Goal: Transaction & Acquisition: Purchase product/service

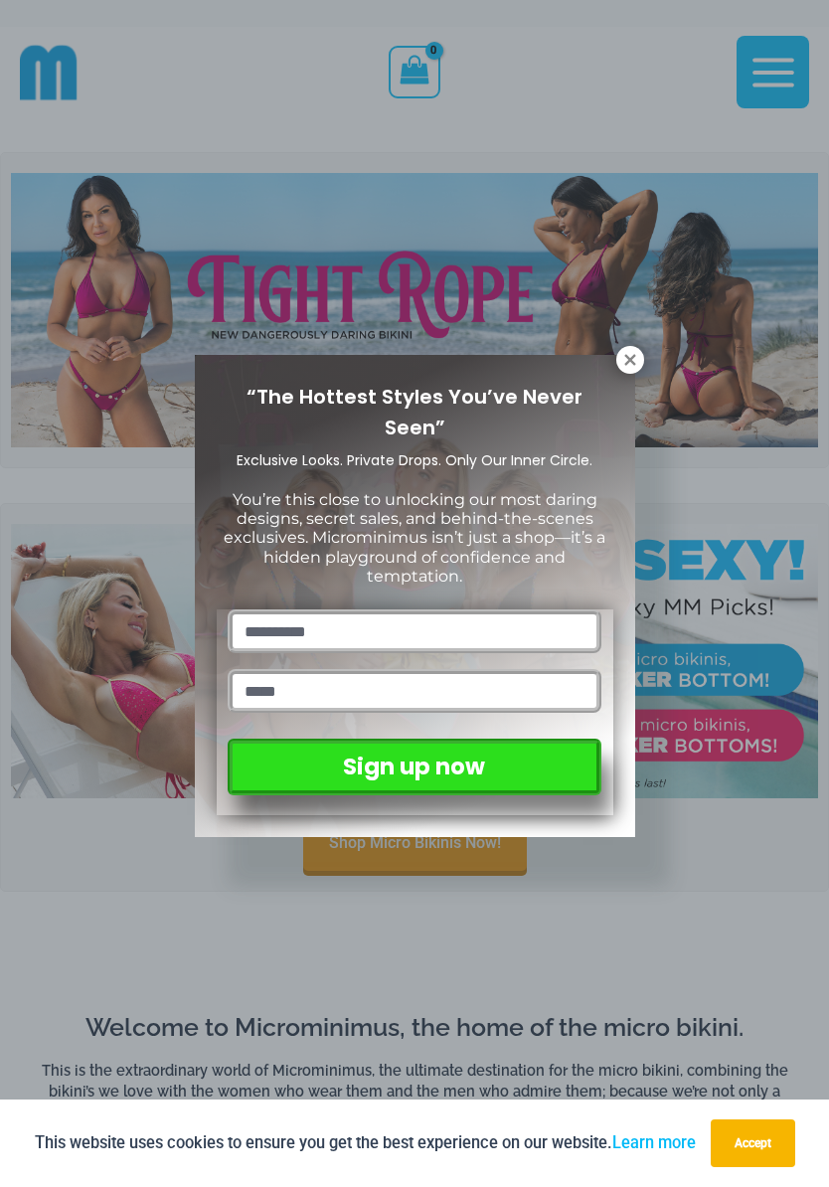
click at [628, 361] on icon at bounding box center [629, 359] width 11 height 11
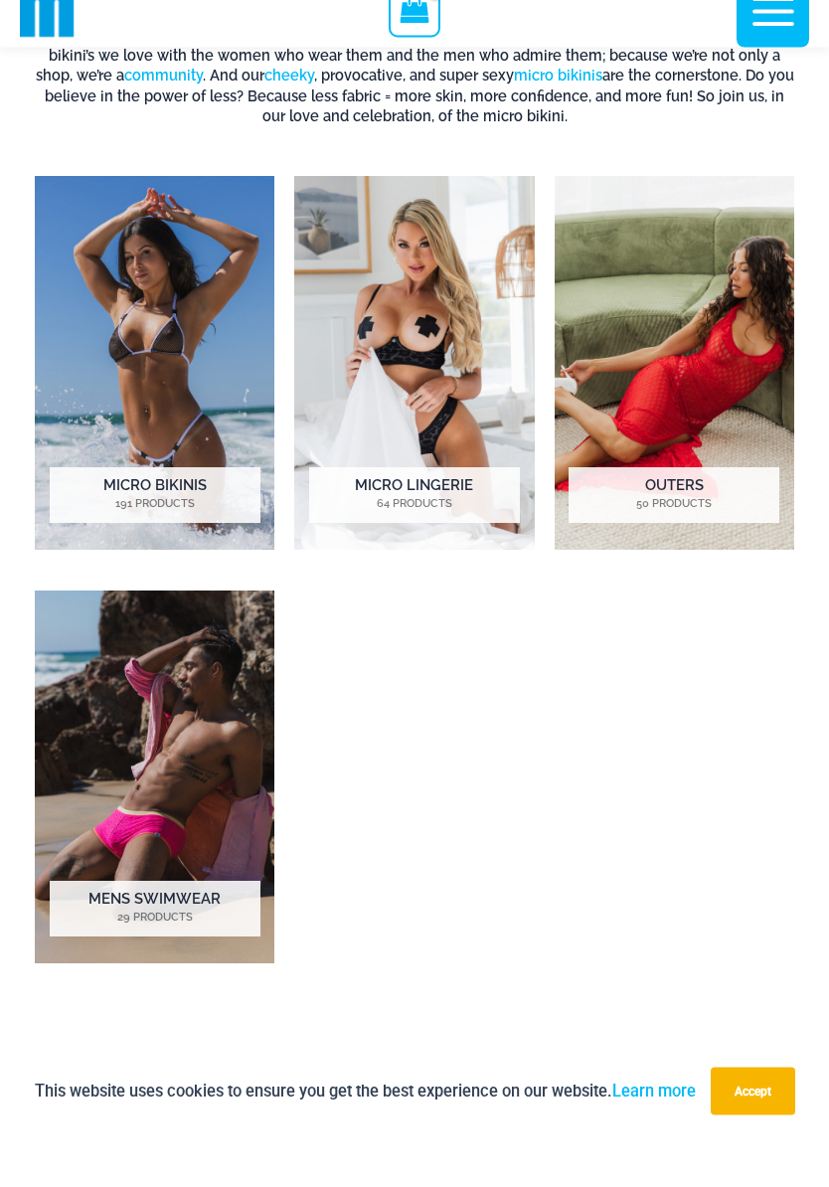
scroll to position [966, 0]
click at [96, 519] on h2 "Micro Bikinis 191 Products" at bounding box center [155, 547] width 211 height 56
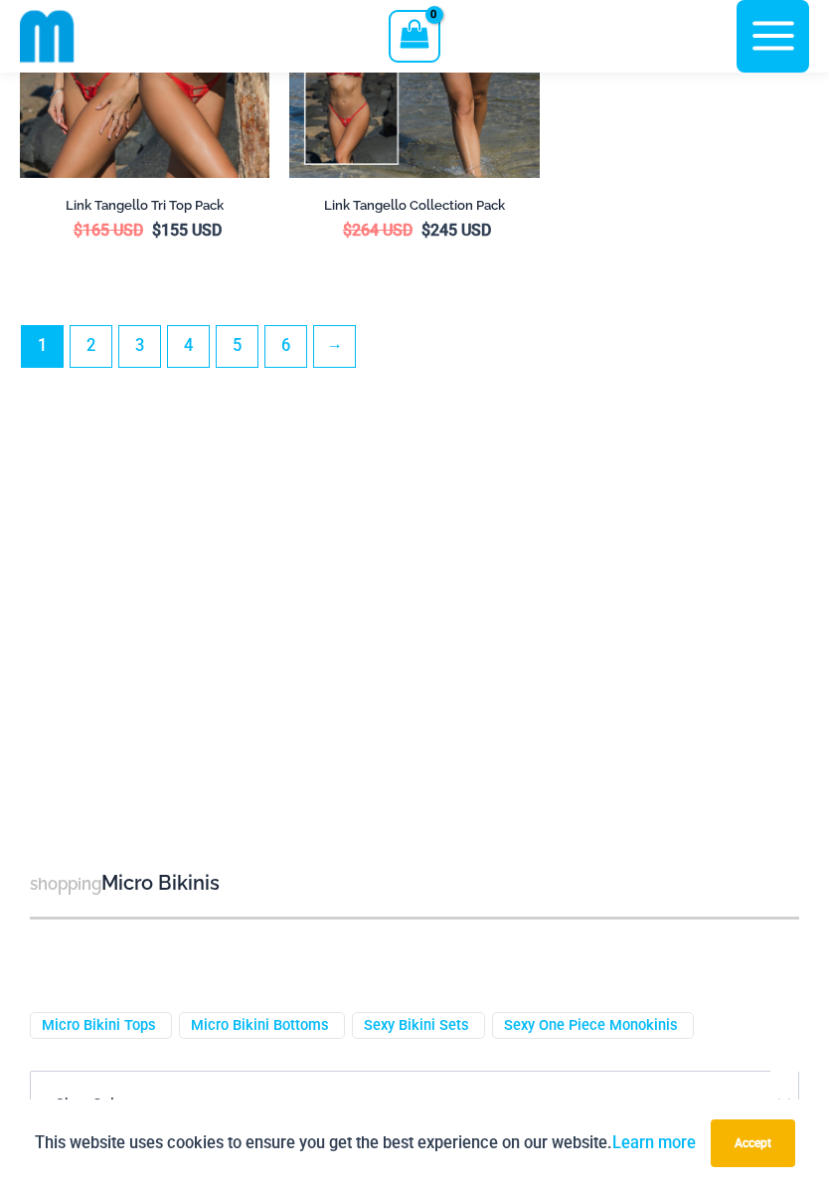
scroll to position [6515, 0]
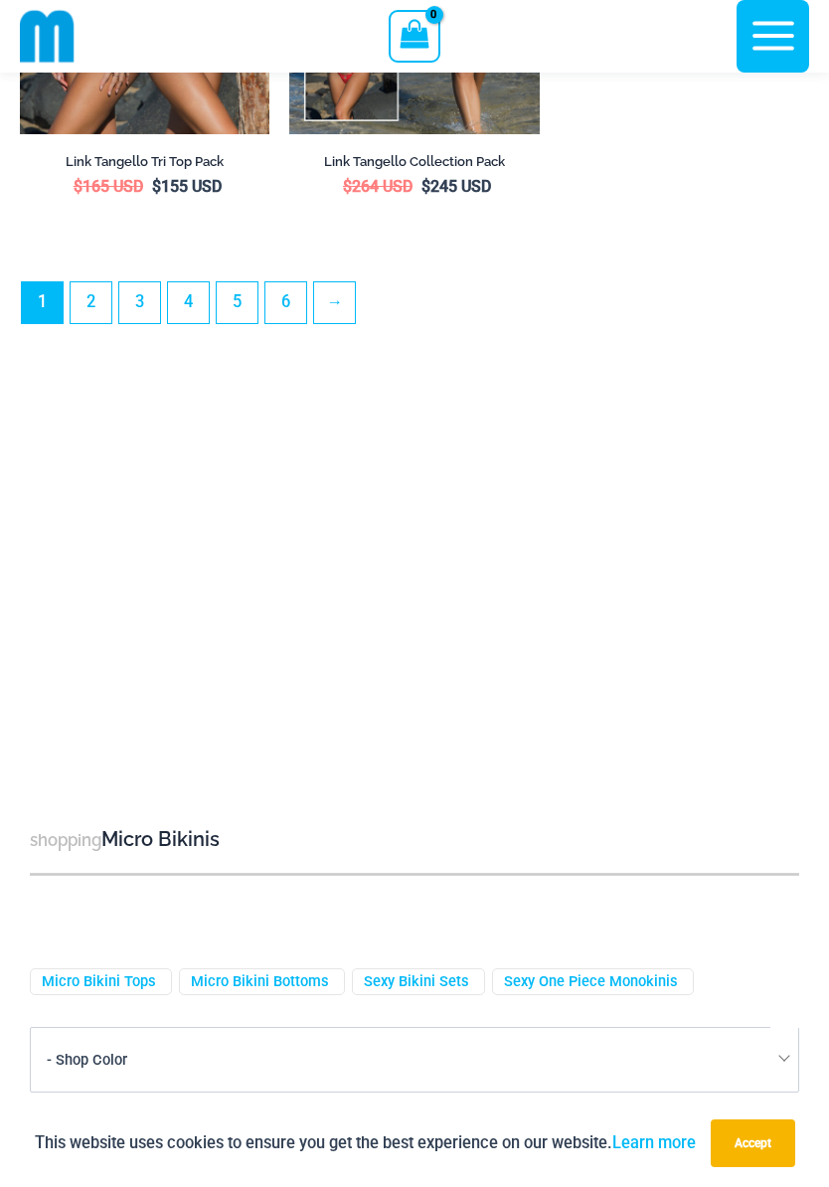
click at [87, 323] on link "2" at bounding box center [91, 302] width 41 height 41
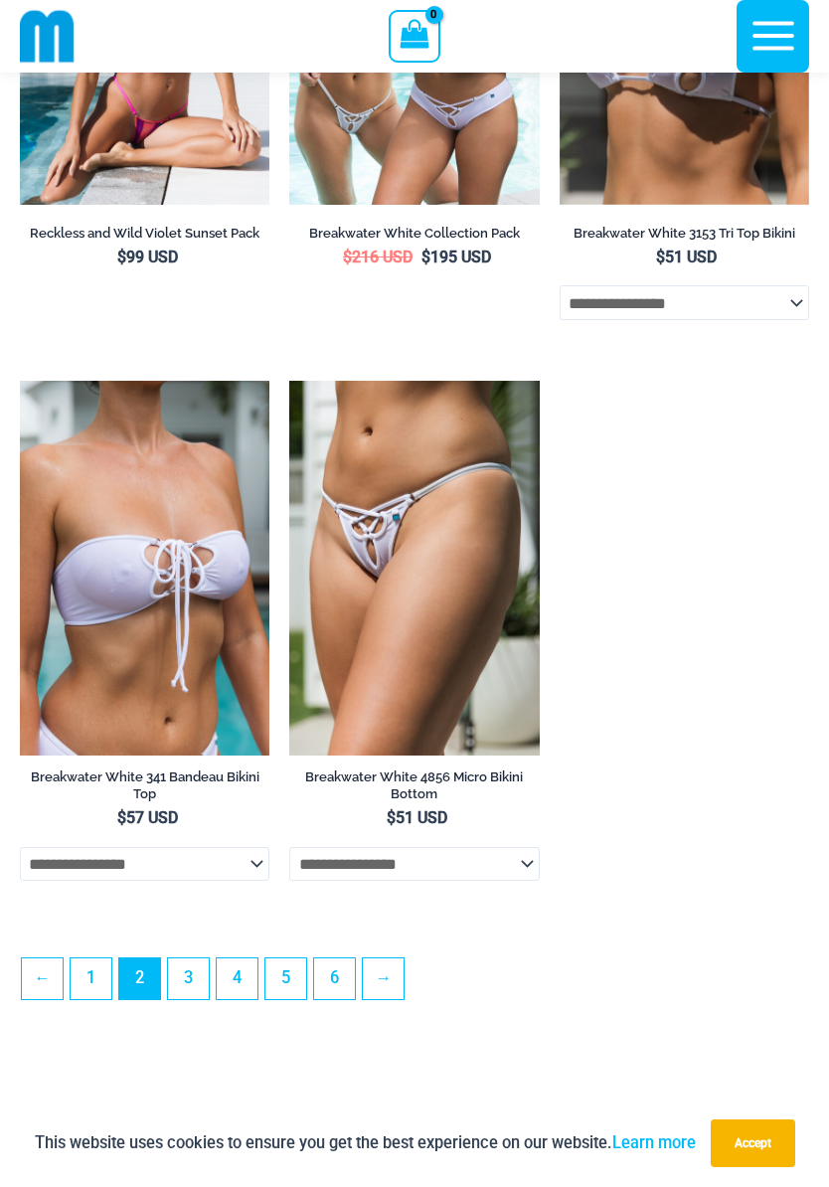
scroll to position [5478, 0]
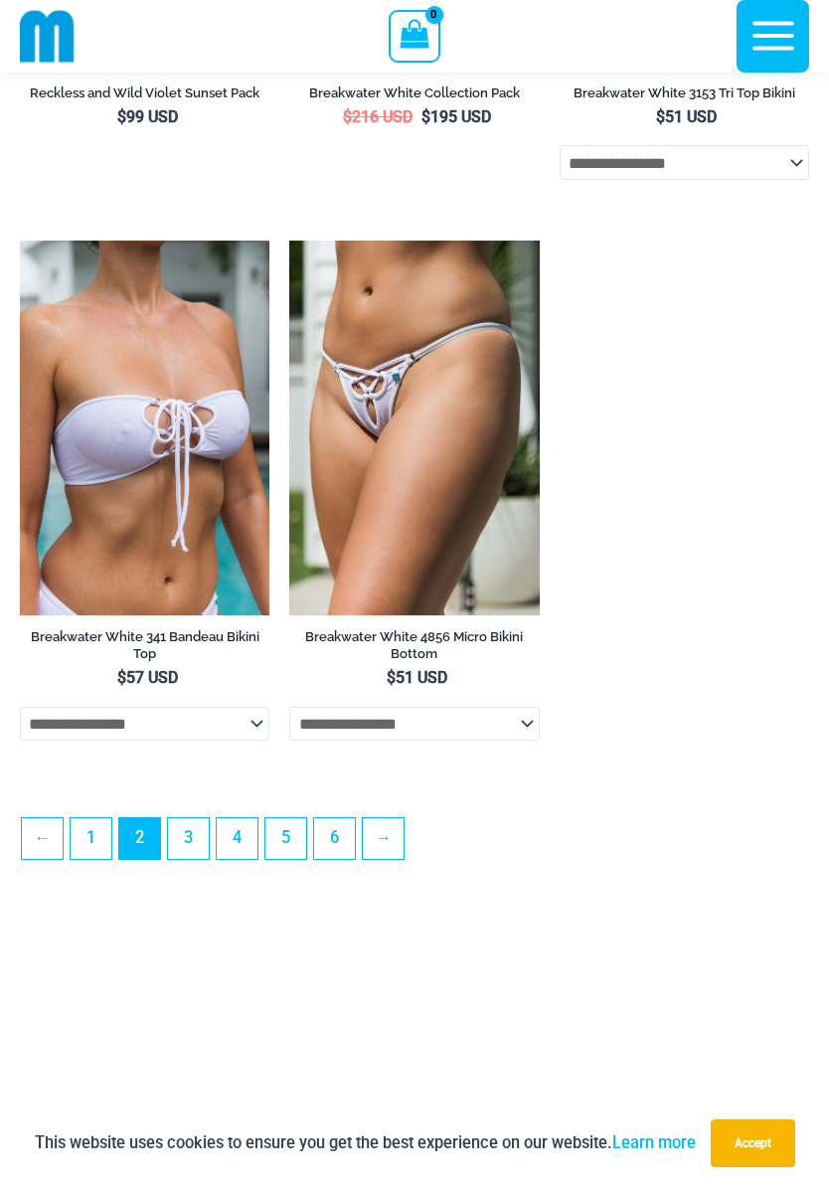
click at [194, 859] on link "3" at bounding box center [188, 838] width 41 height 41
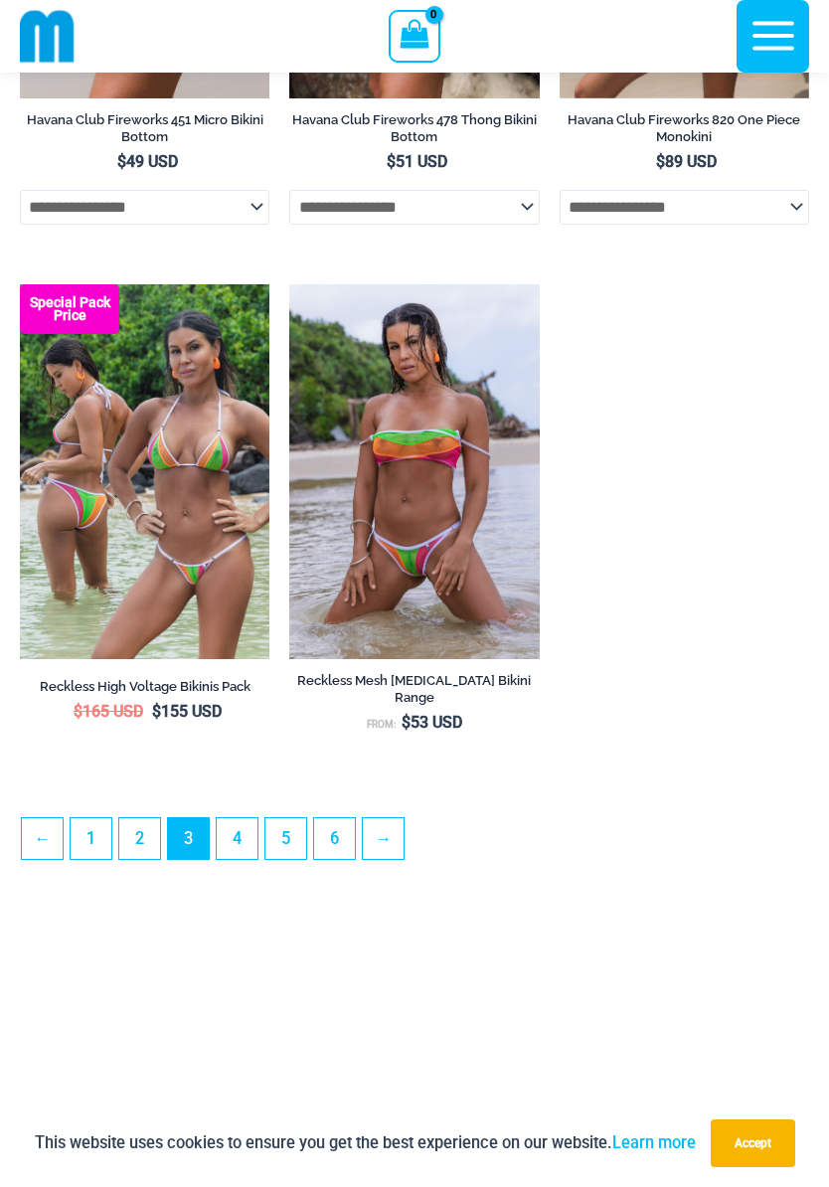
scroll to position [5417, 0]
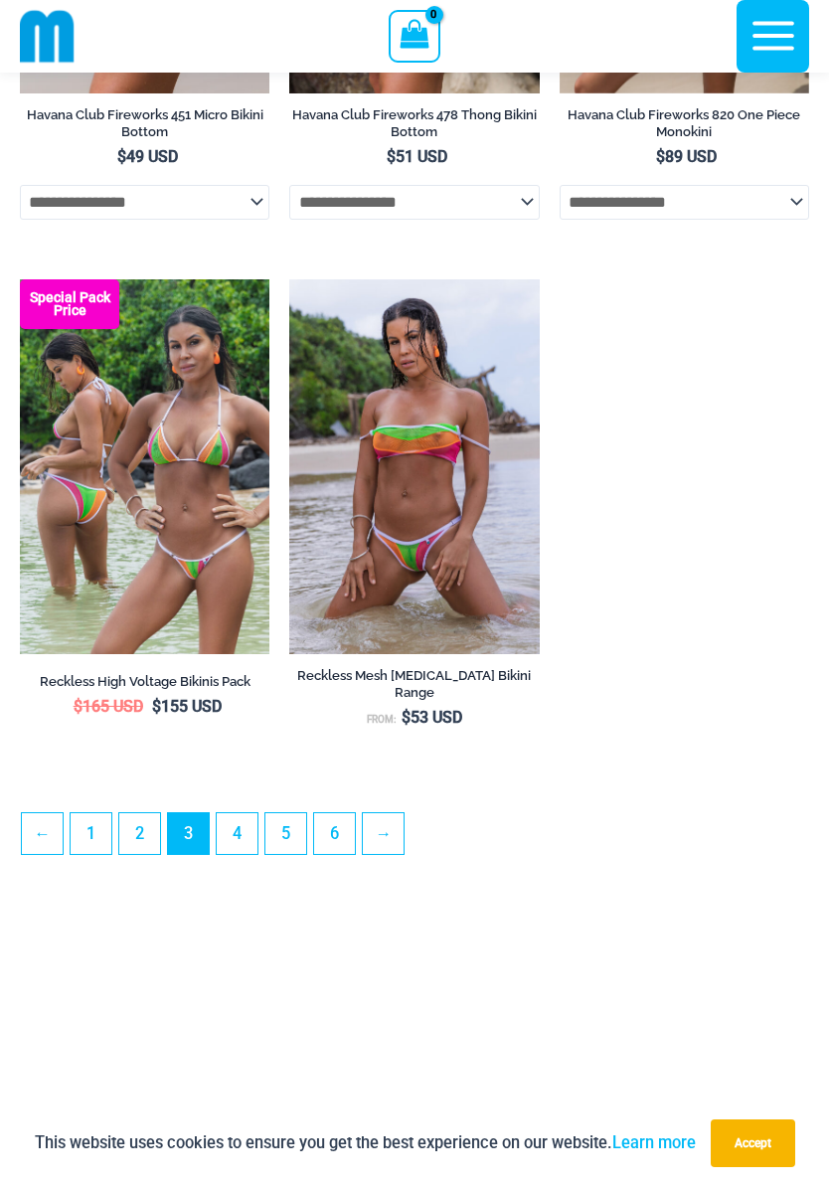
click at [243, 854] on link "4" at bounding box center [237, 833] width 41 height 41
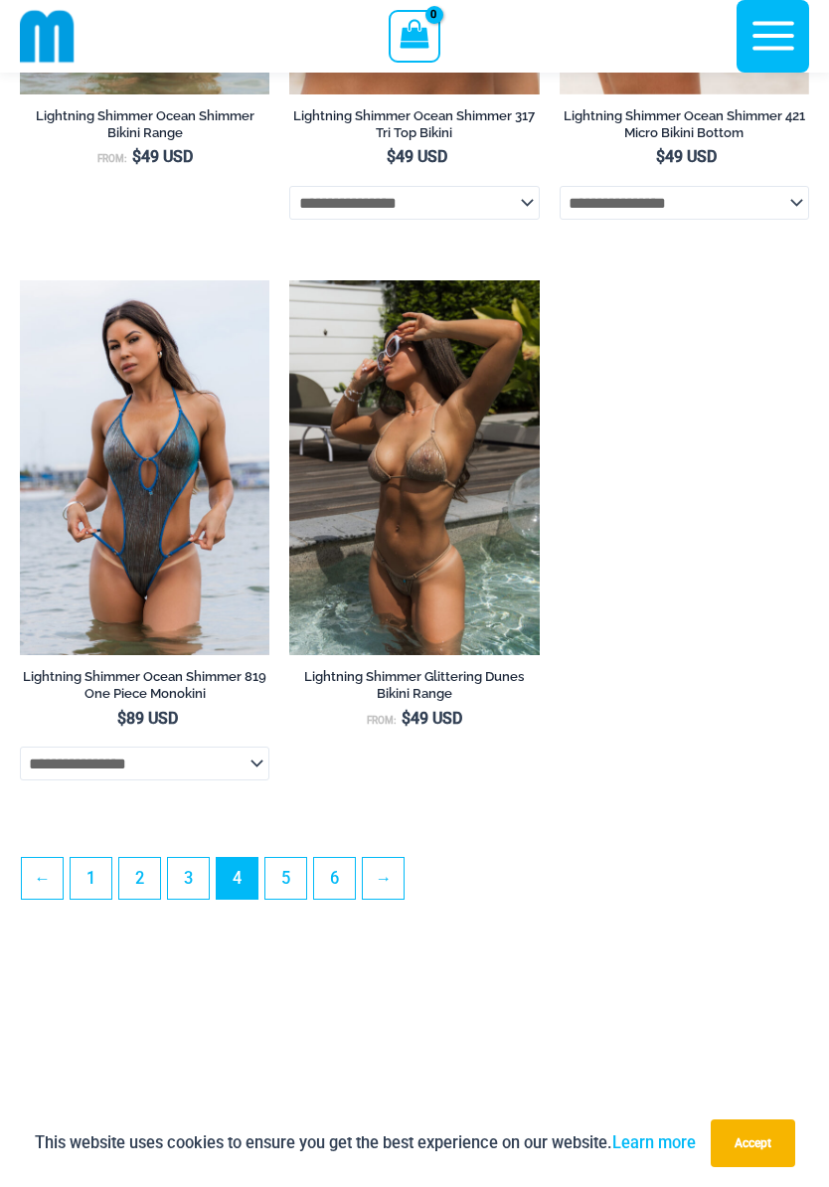
scroll to position [5467, 0]
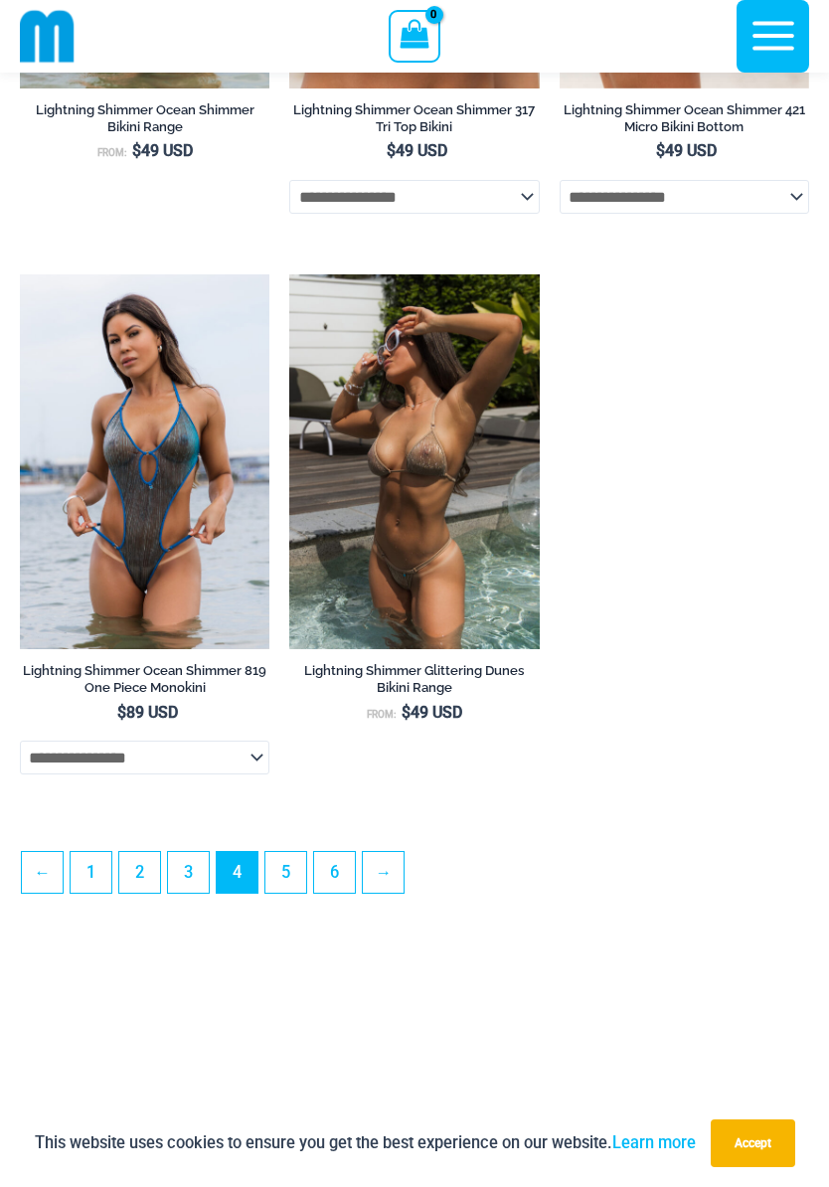
click at [292, 893] on link "5" at bounding box center [285, 872] width 41 height 41
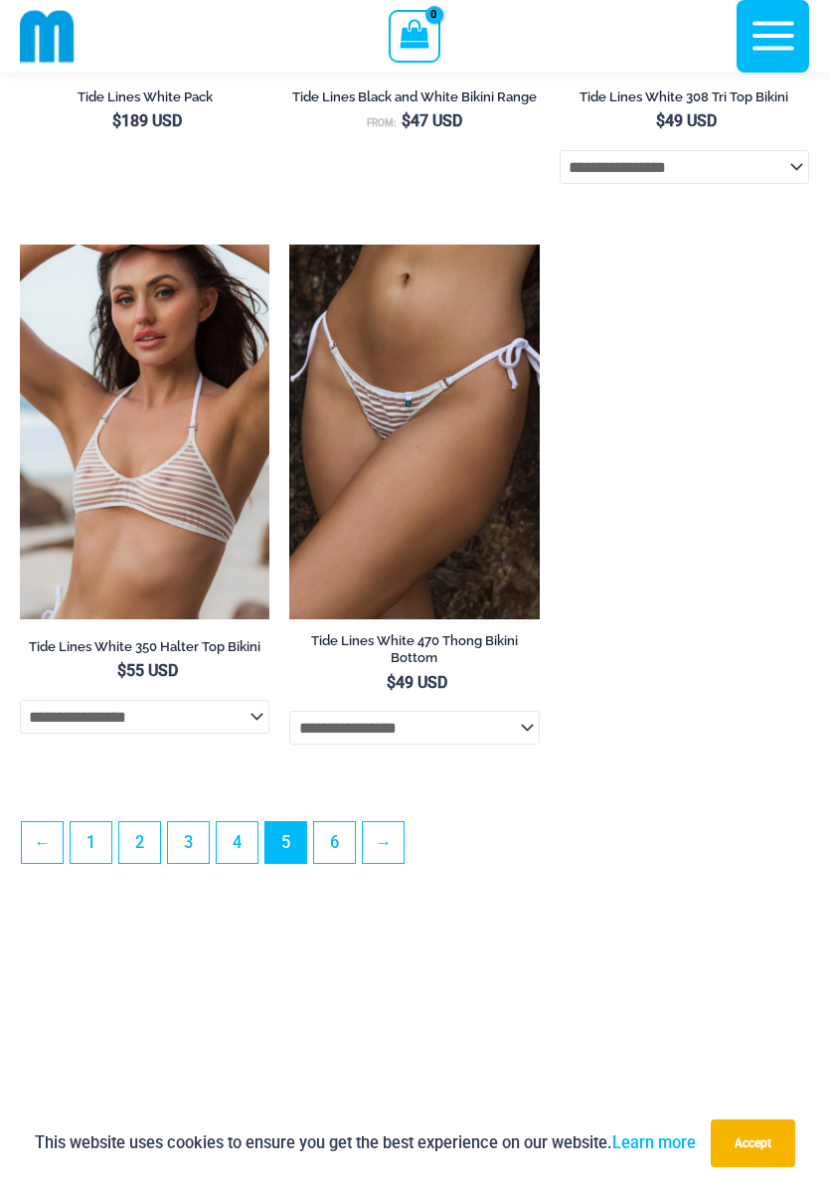
scroll to position [5479, 0]
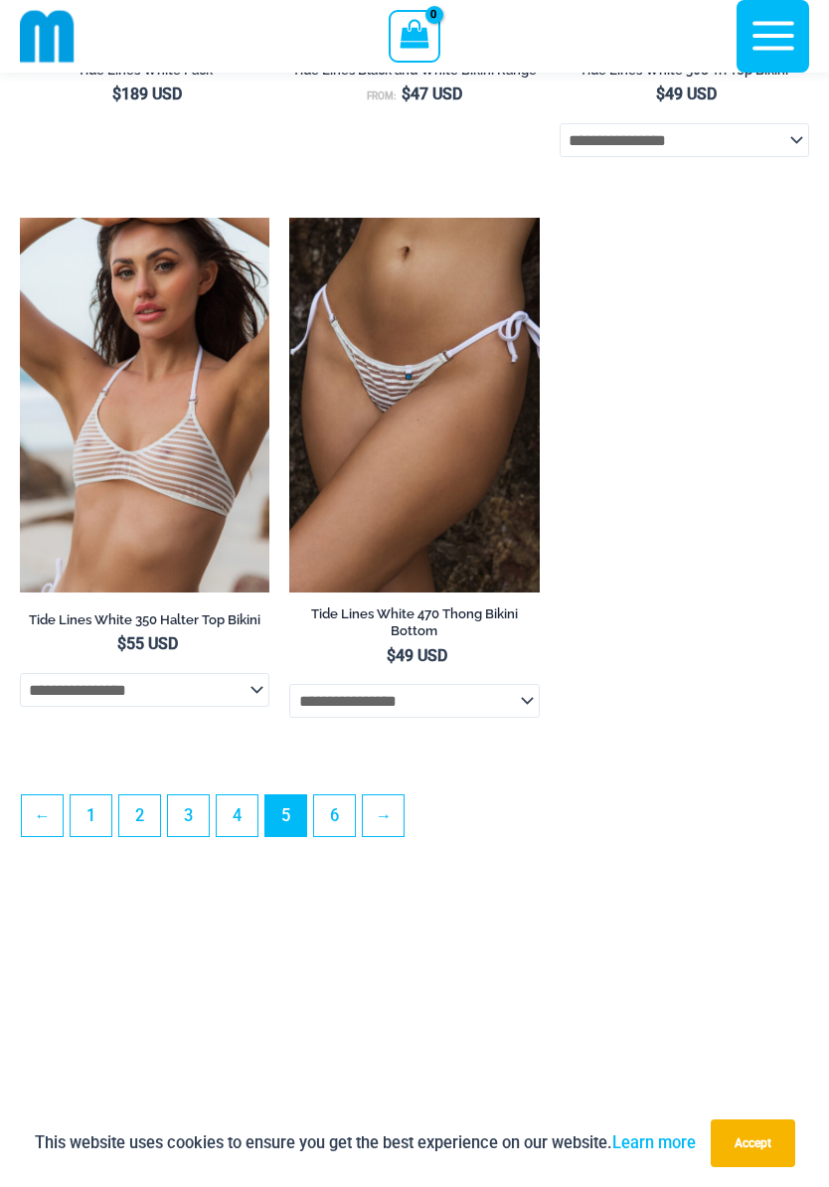
click at [332, 836] on link "6" at bounding box center [334, 815] width 41 height 41
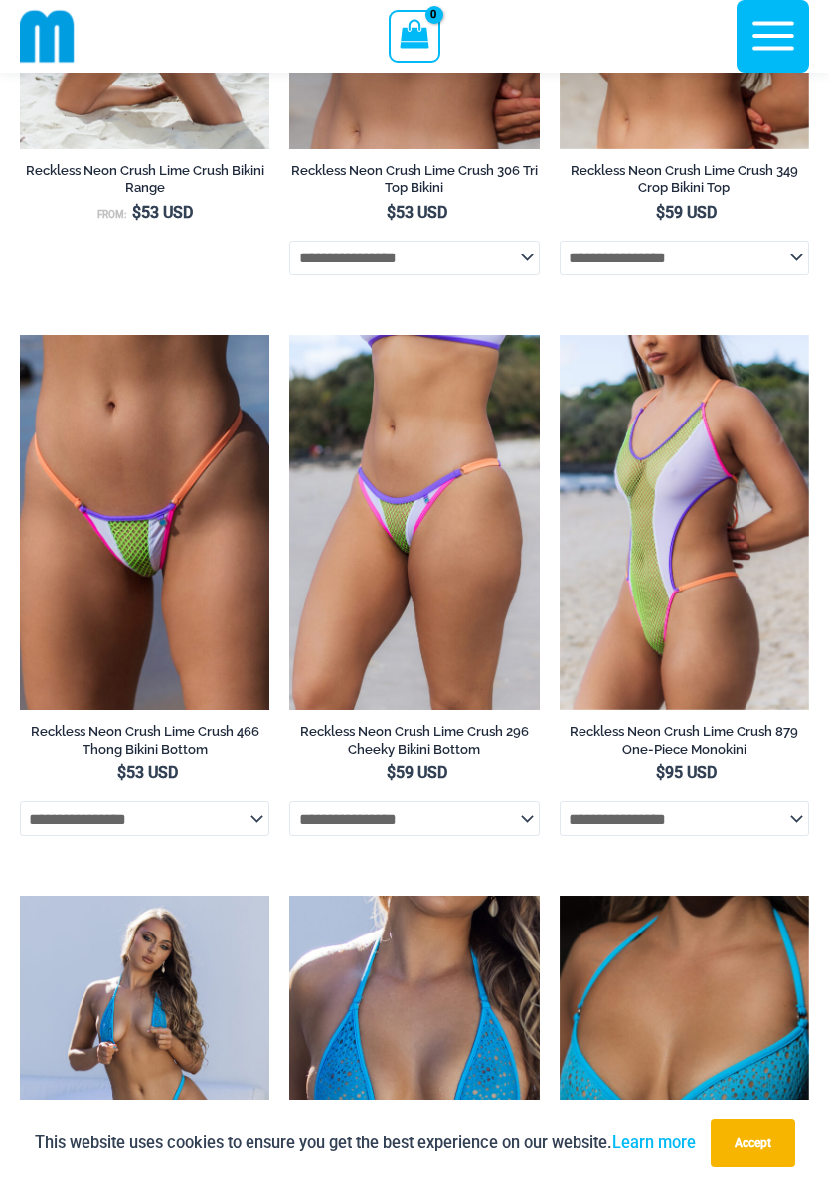
scroll to position [1553, 0]
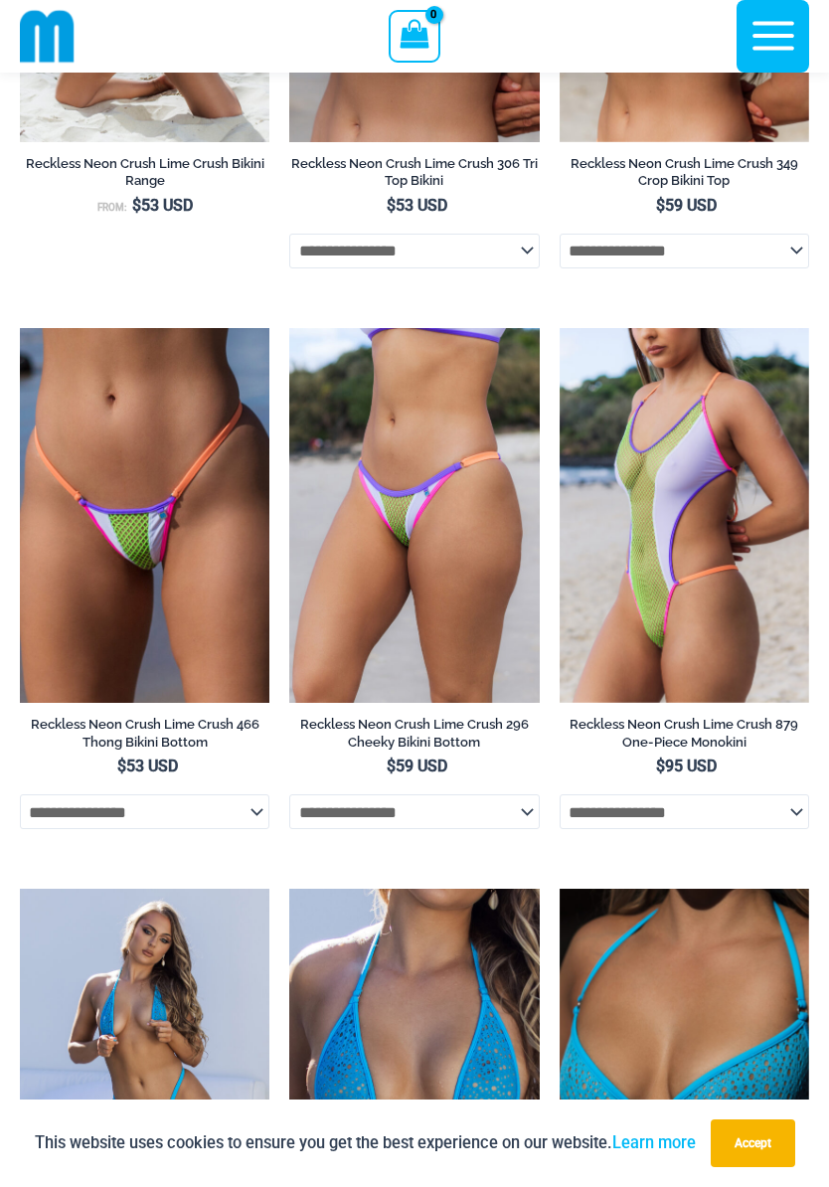
click at [560, 328] on img at bounding box center [560, 328] width 0 height 0
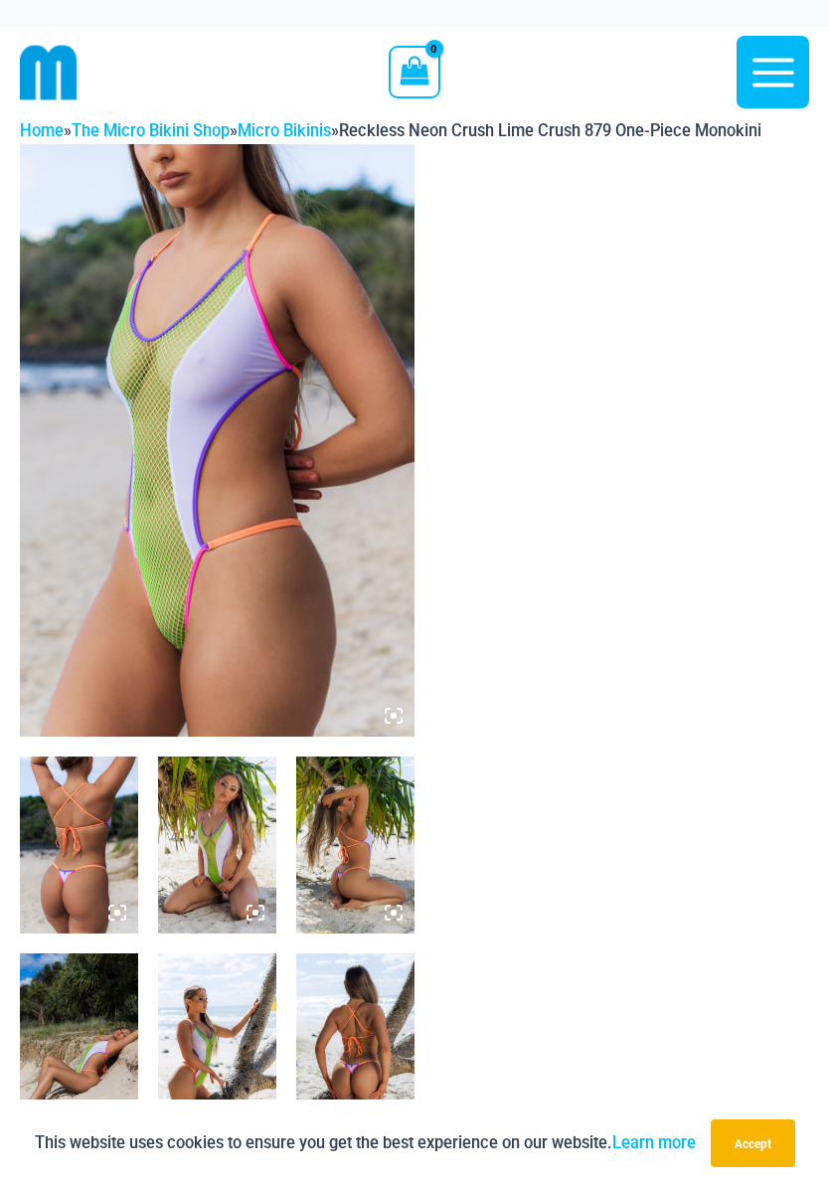
click at [210, 841] on img at bounding box center [217, 844] width 118 height 177
click at [764, 81] on icon "button" at bounding box center [773, 73] width 50 height 50
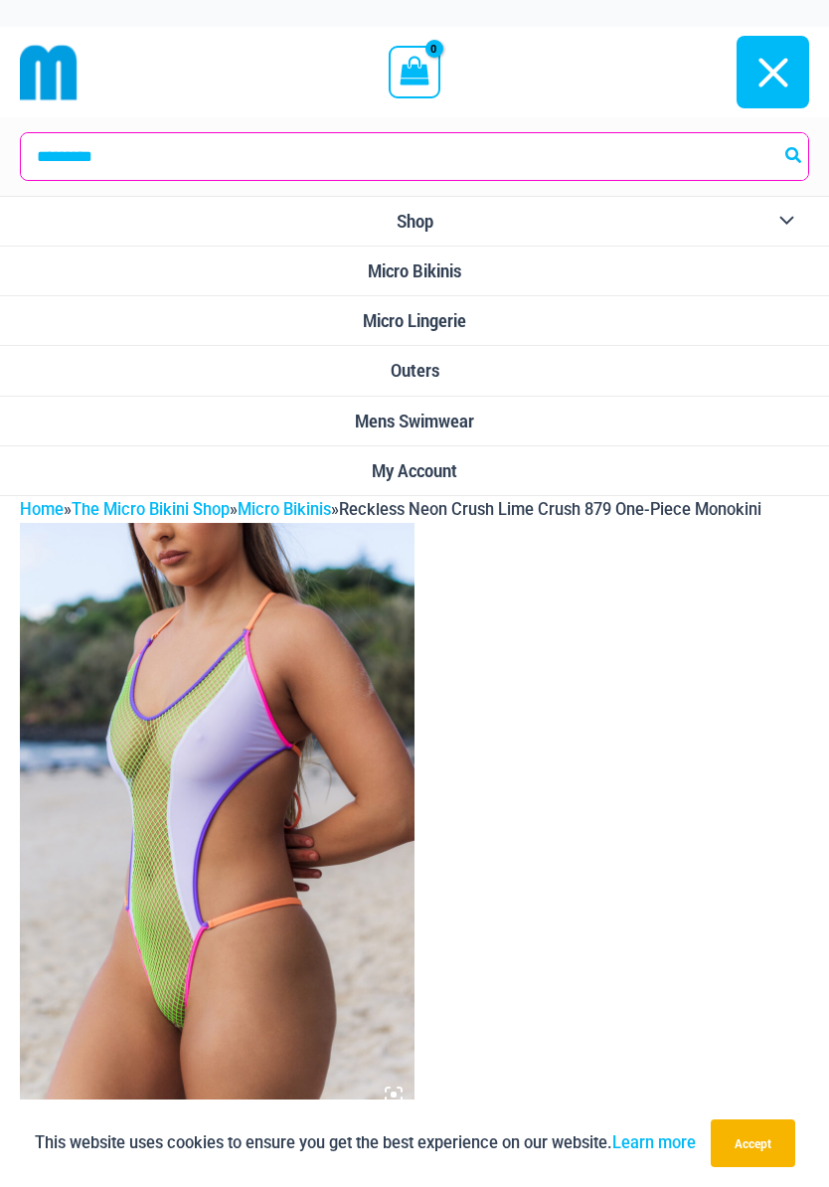
click at [310, 273] on link "Micro Bikinis" at bounding box center [414, 271] width 829 height 50
